Goal: Information Seeking & Learning: Learn about a topic

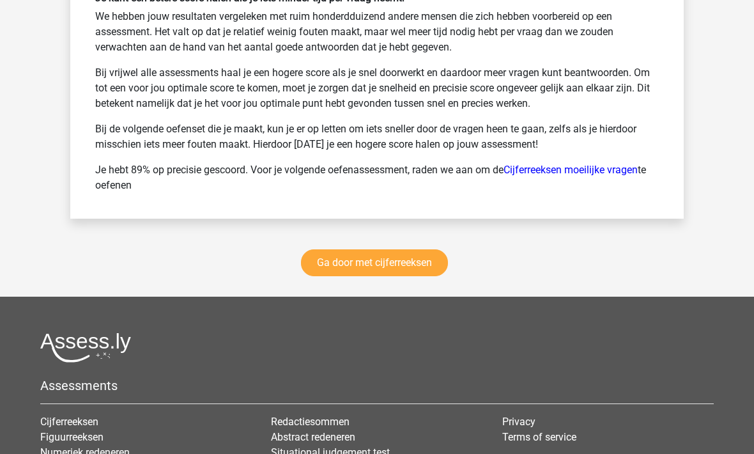
scroll to position [2795, 0]
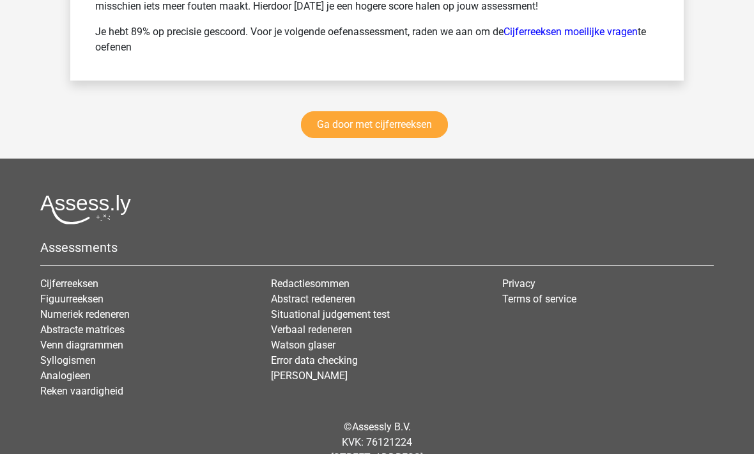
click at [58, 376] on link "Analogieen" at bounding box center [65, 376] width 50 height 12
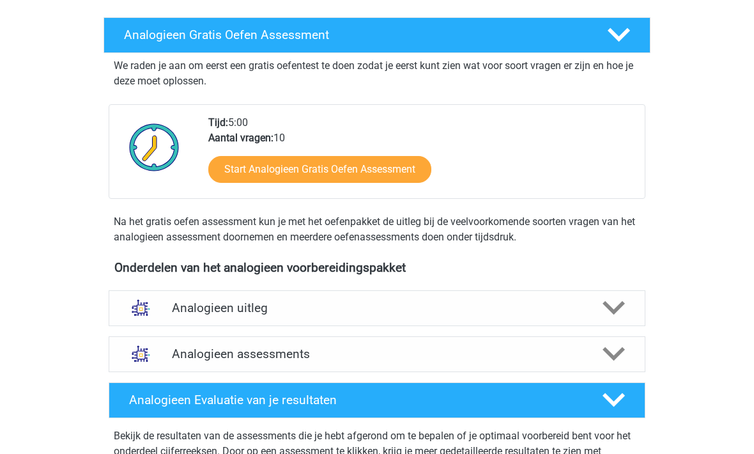
click at [171, 357] on div "Analogieen assessments" at bounding box center [377, 354] width 430 height 15
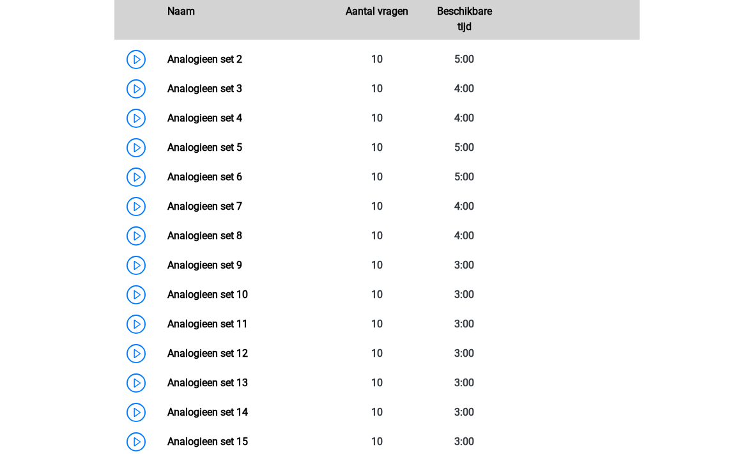
scroll to position [635, 0]
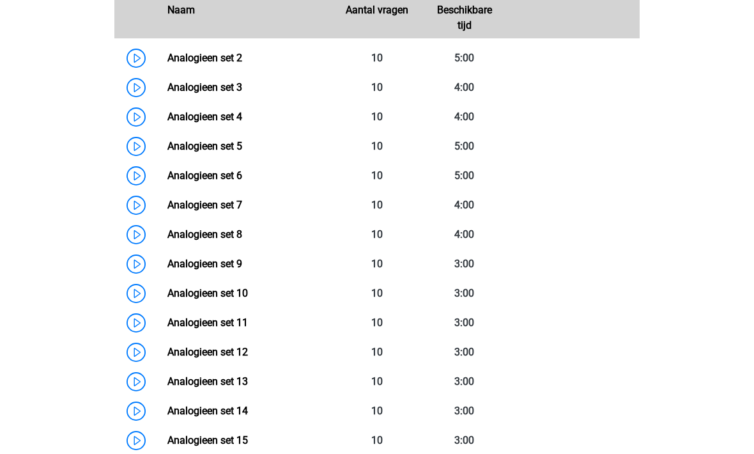
click at [190, 355] on link "Analogieen set 12" at bounding box center [207, 352] width 81 height 12
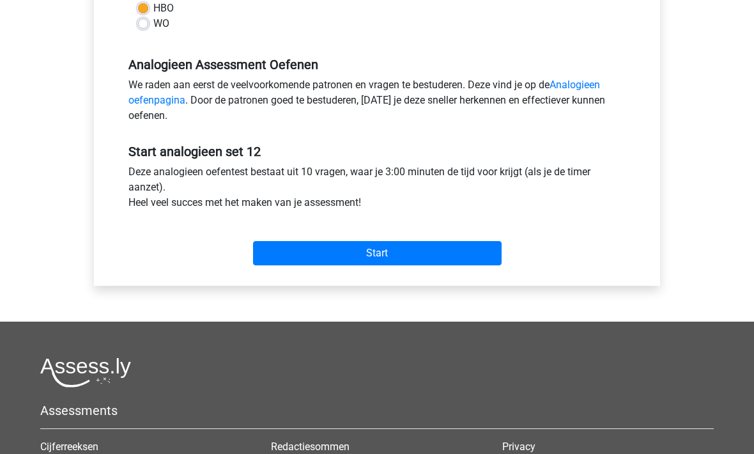
scroll to position [351, 0]
click at [339, 252] on input "Start" at bounding box center [377, 253] width 249 height 24
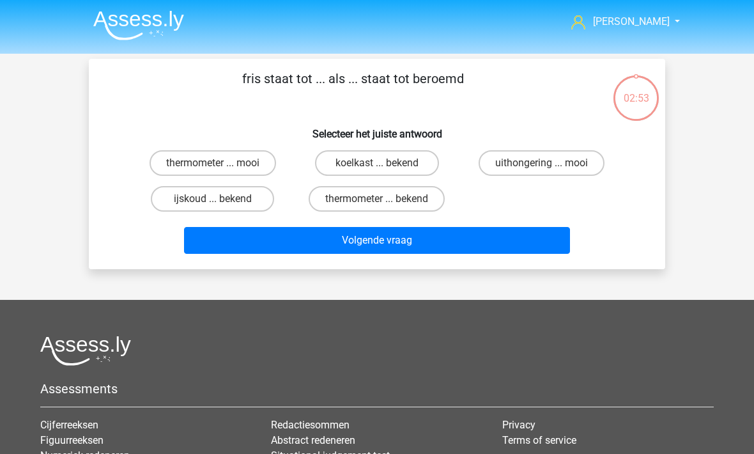
click at [194, 197] on label "ijskoud ... bekend" at bounding box center [212, 199] width 123 height 26
click at [213, 199] on input "ijskoud ... bekend" at bounding box center [217, 203] width 8 height 8
radio input "true"
click at [258, 246] on button "Volgende vraag" at bounding box center [377, 240] width 387 height 27
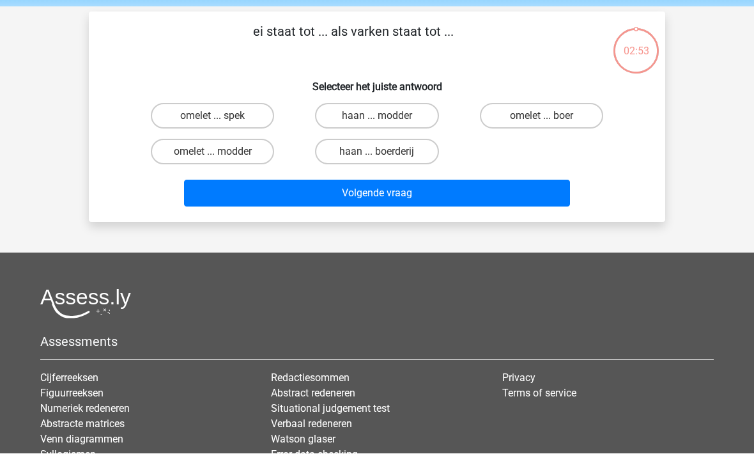
scroll to position [59, 0]
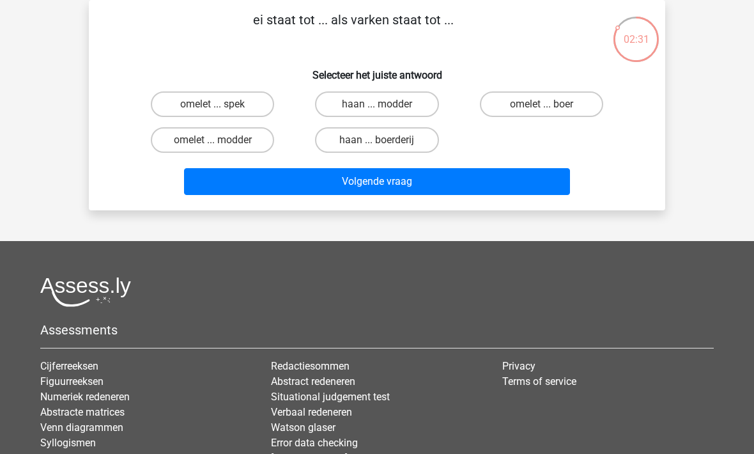
click at [180, 109] on label "omelet ... spek" at bounding box center [212, 104] width 123 height 26
click at [213, 109] on input "omelet ... spek" at bounding box center [217, 108] width 8 height 8
radio input "true"
click at [233, 192] on button "Volgende vraag" at bounding box center [377, 181] width 387 height 27
click at [369, 142] on label "gedicht ... advies" at bounding box center [376, 140] width 123 height 26
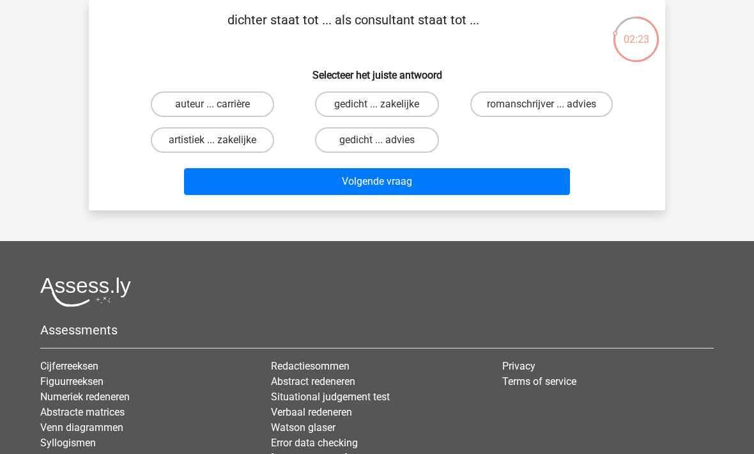
click at [377, 142] on input "gedicht ... advies" at bounding box center [381, 144] width 8 height 8
radio input "true"
click at [348, 194] on button "Volgende vraag" at bounding box center [377, 181] width 387 height 27
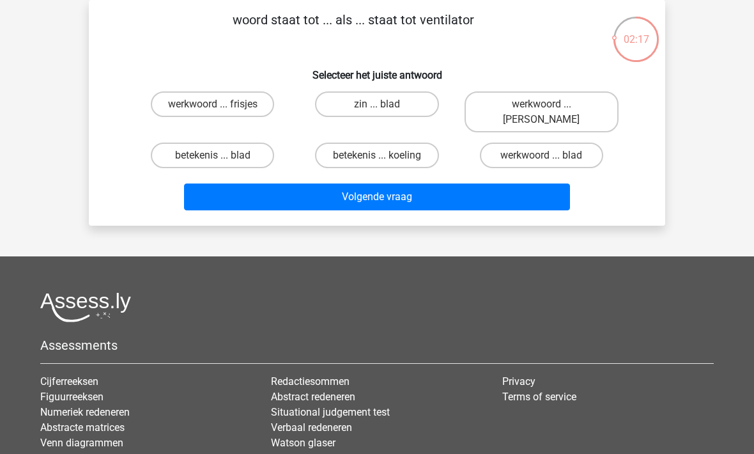
click at [357, 104] on label "zin ... blad" at bounding box center [376, 104] width 123 height 26
click at [377, 104] on input "zin ... blad" at bounding box center [381, 108] width 8 height 8
radio input "true"
click at [348, 183] on button "Volgende vraag" at bounding box center [377, 196] width 387 height 27
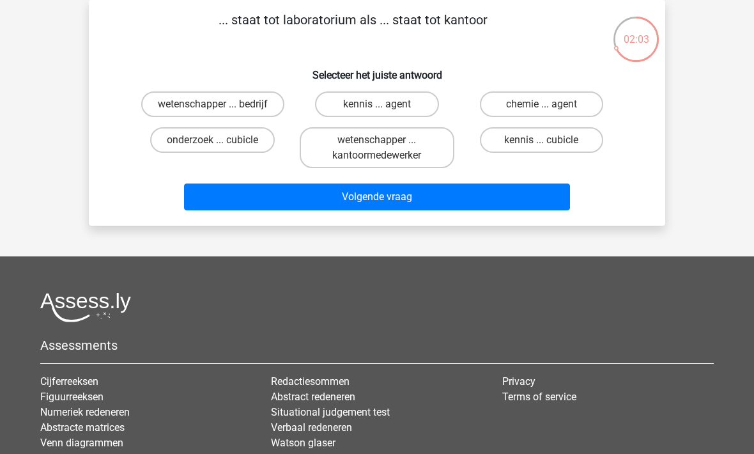
click at [357, 137] on label "wetenschapper ... kantoormedewerker" at bounding box center [377, 147] width 154 height 41
click at [377, 140] on input "wetenschapper ... kantoormedewerker" at bounding box center [381, 144] width 8 height 8
radio input "true"
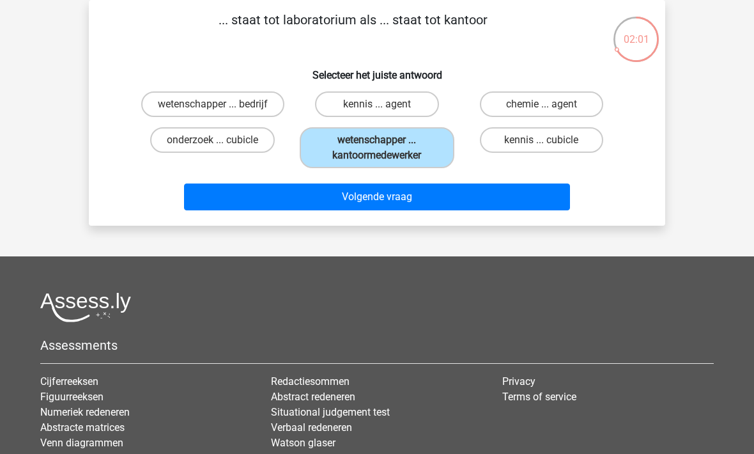
click at [325, 203] on button "Volgende vraag" at bounding box center [377, 196] width 387 height 27
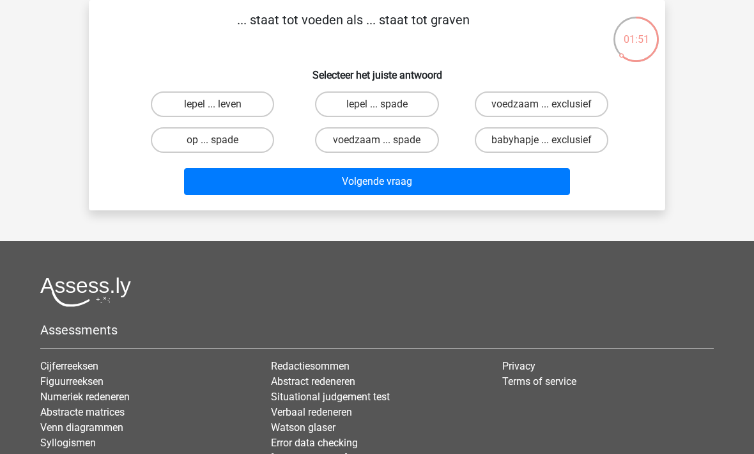
click at [334, 109] on label "lepel ... spade" at bounding box center [376, 104] width 123 height 26
click at [377, 109] on input "lepel ... spade" at bounding box center [381, 108] width 8 height 8
radio input "true"
click at [268, 192] on button "Volgende vraag" at bounding box center [377, 181] width 387 height 27
click at [176, 140] on label "kip ... hond" at bounding box center [212, 140] width 123 height 26
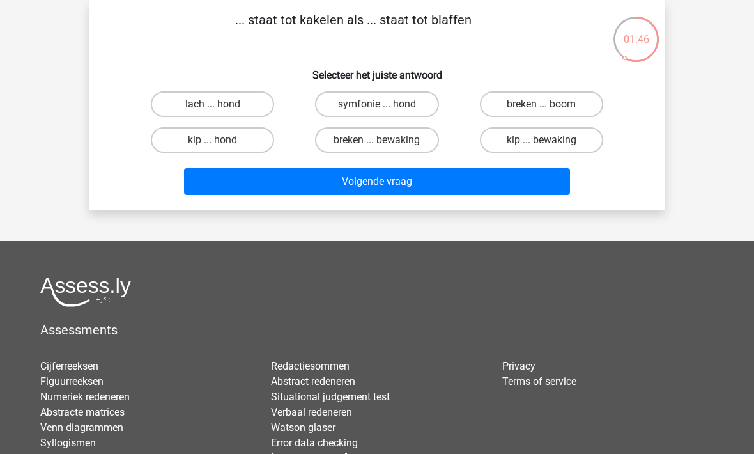
click at [213, 140] on input "kip ... hond" at bounding box center [217, 144] width 8 height 8
radio input "true"
click at [300, 190] on button "Volgende vraag" at bounding box center [377, 181] width 387 height 27
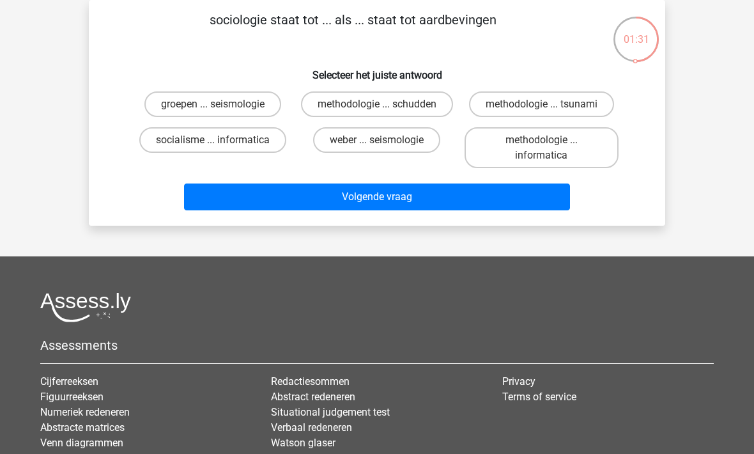
click at [167, 108] on label "groepen ... seismologie" at bounding box center [212, 104] width 137 height 26
click at [213, 108] on input "groepen ... seismologie" at bounding box center [217, 108] width 8 height 8
radio input "true"
click at [280, 184] on button "Volgende vraag" at bounding box center [377, 196] width 387 height 27
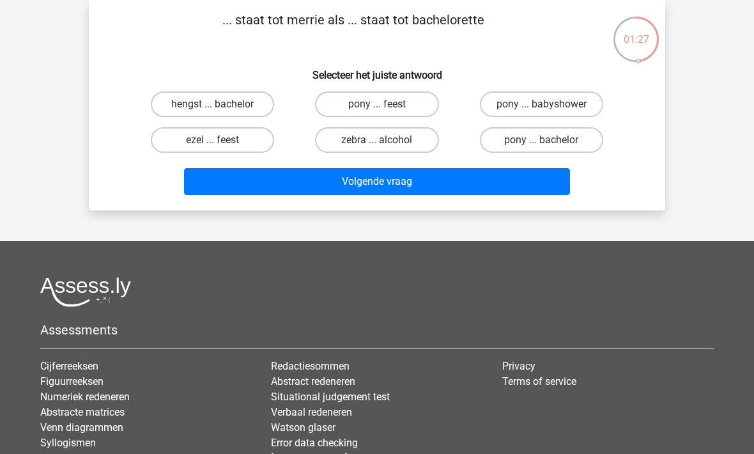
click at [182, 109] on label "hengst ... bachelor" at bounding box center [212, 104] width 123 height 26
click at [213, 109] on input "hengst ... bachelor" at bounding box center [217, 108] width 8 height 8
radio input "true"
click at [295, 184] on button "Volgende vraag" at bounding box center [377, 181] width 387 height 27
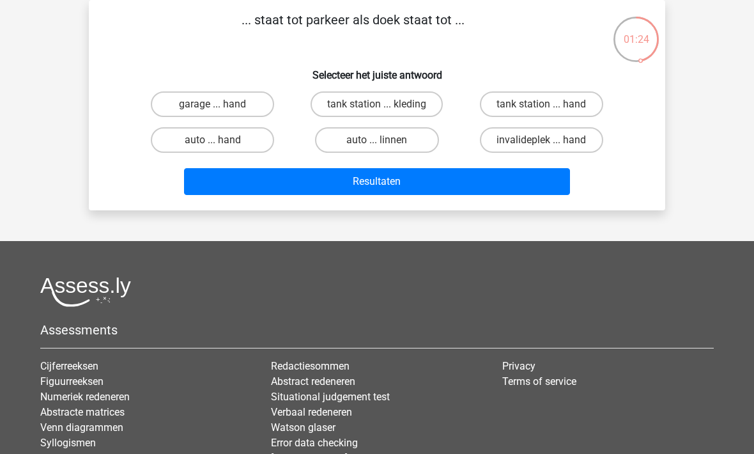
click at [266, 185] on button "Resultaten" at bounding box center [377, 181] width 387 height 27
click at [223, 116] on label "garage ... hand" at bounding box center [212, 104] width 123 height 26
click at [221, 112] on input "garage ... hand" at bounding box center [217, 108] width 8 height 8
radio input "true"
click at [359, 210] on div "... staat tot parkeer als doek staat tot ... Selecteer het juiste antwoord gara…" at bounding box center [377, 105] width 577 height 210
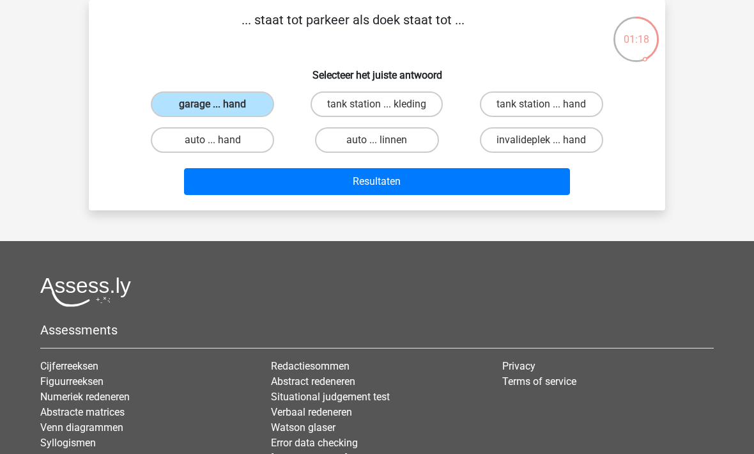
click at [338, 185] on button "Resultaten" at bounding box center [377, 181] width 387 height 27
click at [355, 193] on button "Resultaten" at bounding box center [377, 181] width 387 height 27
click at [364, 192] on button "Resultaten" at bounding box center [377, 181] width 387 height 27
click at [359, 188] on button "Resultaten" at bounding box center [377, 181] width 387 height 27
click at [380, 182] on button "Resultaten" at bounding box center [377, 181] width 387 height 27
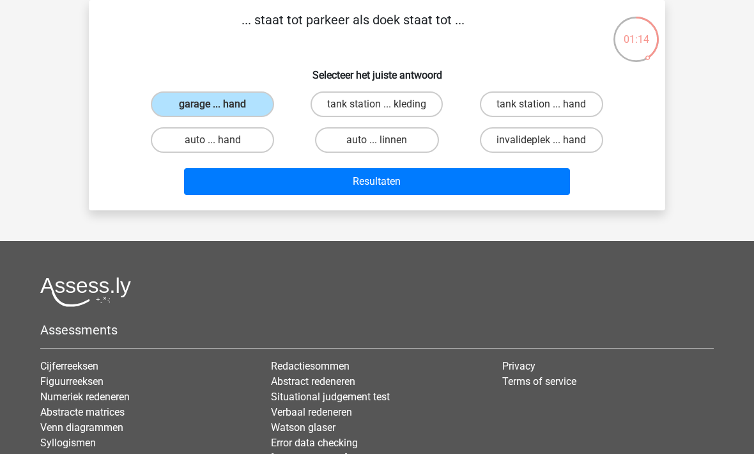
click at [98, 149] on div "... staat tot parkeer als doek staat tot ... Selecteer het juiste antwoord gara…" at bounding box center [377, 105] width 566 height 190
click at [377, 183] on button "Resultaten" at bounding box center [377, 181] width 387 height 27
click at [267, 178] on button "Resultaten" at bounding box center [377, 181] width 387 height 27
click at [240, 110] on label "garage ... hand" at bounding box center [212, 104] width 123 height 26
click at [221, 110] on input "garage ... hand" at bounding box center [217, 108] width 8 height 8
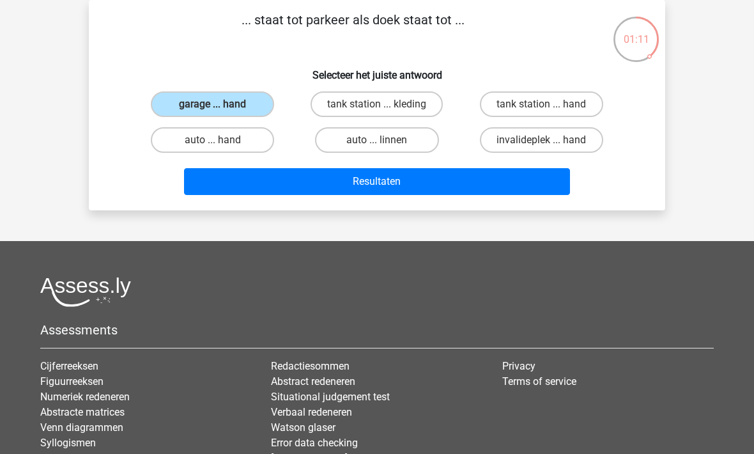
click at [348, 106] on label "tank station ... kleding" at bounding box center [377, 104] width 132 height 26
click at [377, 106] on input "tank station ... kleding" at bounding box center [381, 108] width 8 height 8
radio input "true"
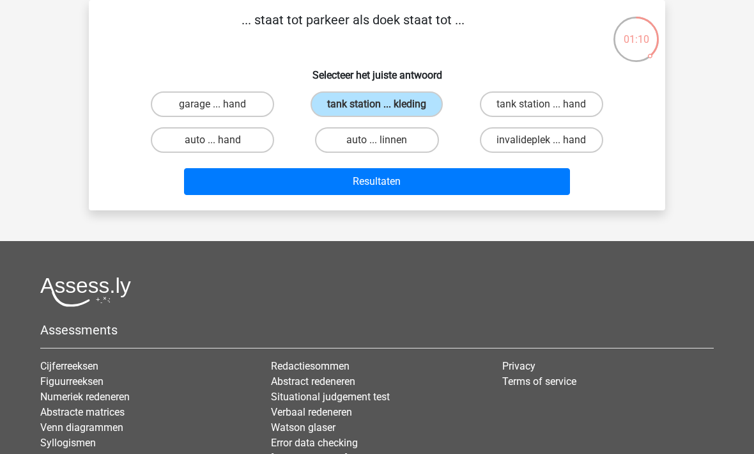
click at [191, 111] on label "garage ... hand" at bounding box center [212, 104] width 123 height 26
click at [213, 111] on input "garage ... hand" at bounding box center [217, 108] width 8 height 8
radio input "true"
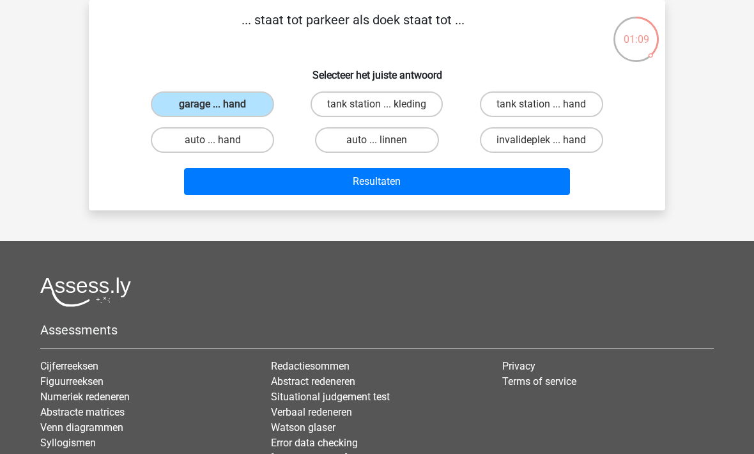
click at [348, 178] on button "Resultaten" at bounding box center [377, 181] width 387 height 27
